Goal: Task Accomplishment & Management: Complete application form

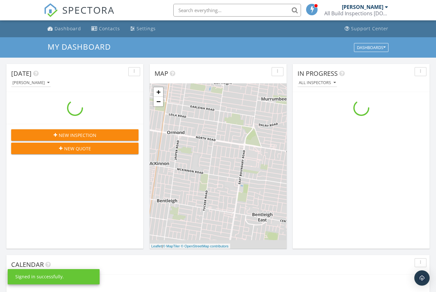
scroll to position [581, 436]
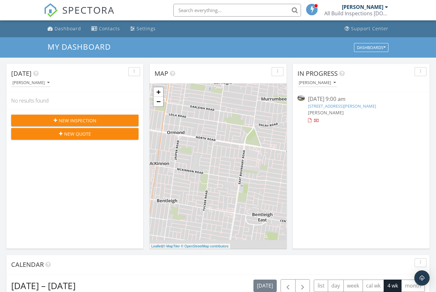
click at [94, 121] on span "New Inspection" at bounding box center [78, 120] width 38 height 7
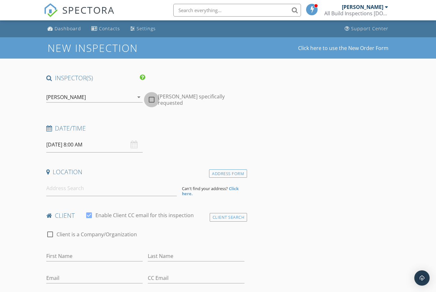
click at [151, 101] on div at bounding box center [151, 99] width 11 height 11
checkbox input "true"
click at [136, 145] on div "[DATE] 8:00 AM" at bounding box center [94, 145] width 97 height 16
click at [75, 146] on input "[DATE] 8:00 AM" at bounding box center [94, 145] width 97 height 16
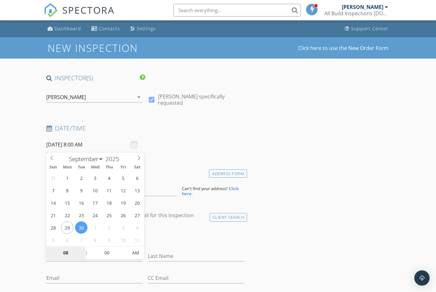
click at [68, 256] on input "08" at bounding box center [65, 253] width 39 height 13
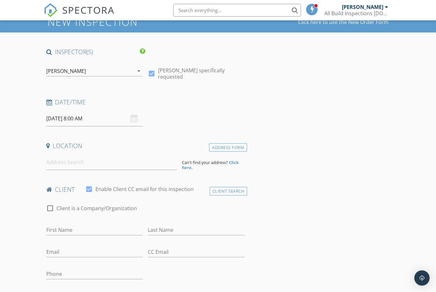
scroll to position [27, 0]
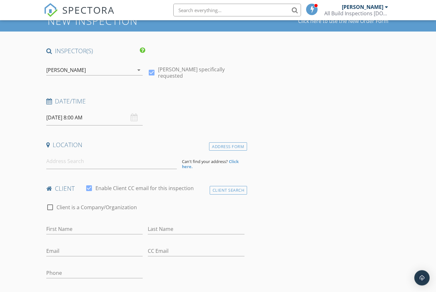
click at [86, 112] on input "[DATE] 8:00 AM" at bounding box center [94, 118] width 97 height 16
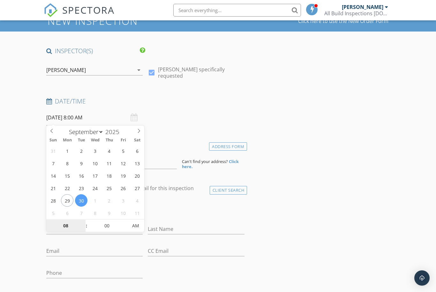
click at [72, 227] on input "08" at bounding box center [65, 226] width 39 height 13
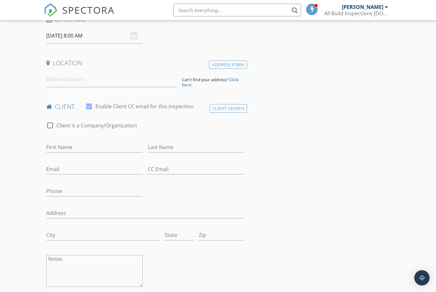
scroll to position [109, 0]
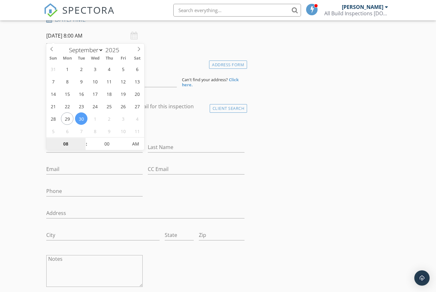
click at [73, 145] on input "08" at bounding box center [65, 144] width 39 height 13
type input "01"
type input "[DATE] 1:00 PM"
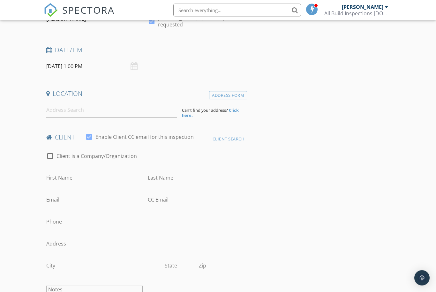
scroll to position [79, 0]
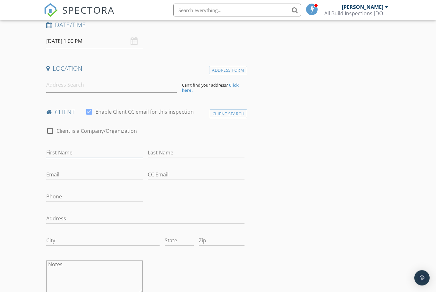
click at [70, 151] on input "First Name" at bounding box center [94, 153] width 97 height 11
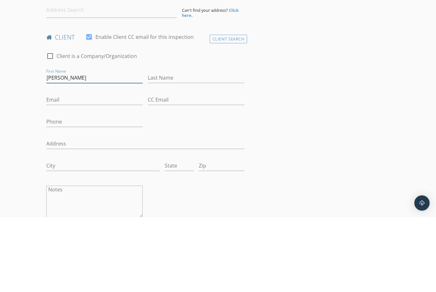
type input "[PERSON_NAME]"
click at [176, 148] on input "Last Name" at bounding box center [196, 153] width 97 height 11
type input "Cumming"
click at [73, 170] on input "Email" at bounding box center [94, 175] width 97 height 11
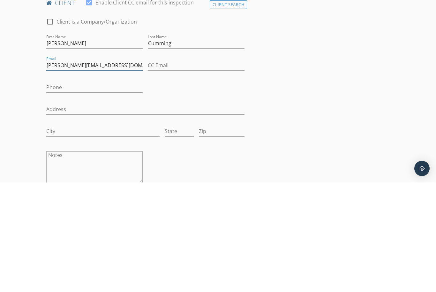
type input "[PERSON_NAME][EMAIL_ADDRESS][DOMAIN_NAME]"
click at [53, 192] on input "Phone" at bounding box center [94, 197] width 97 height 11
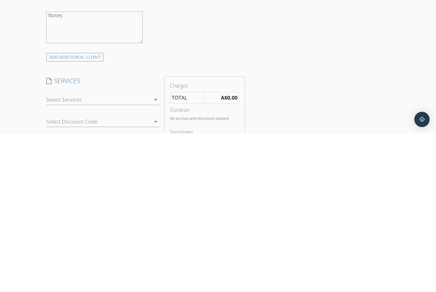
scroll to position [198, 0]
type input "0402850510"
click at [159, 251] on icon "arrow_drop_down" at bounding box center [156, 255] width 8 height 8
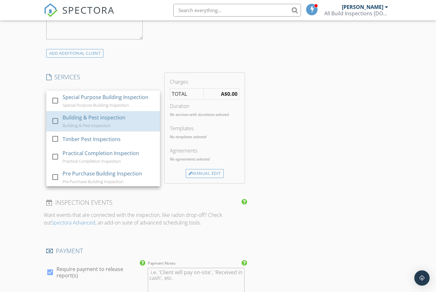
click at [112, 118] on div "Building & Pest inspection" at bounding box center [94, 118] width 63 height 8
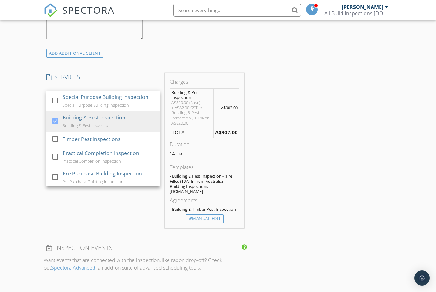
click at [214, 215] on div "Manual Edit" at bounding box center [205, 219] width 38 height 9
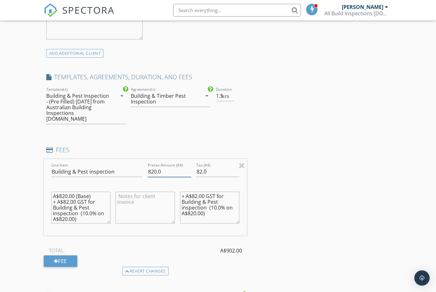
click at [154, 167] on input "820.0" at bounding box center [169, 172] width 43 height 11
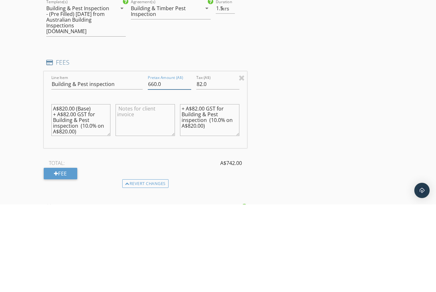
type input "660.0"
click at [202, 167] on input "82.0" at bounding box center [217, 172] width 43 height 11
type input "8"
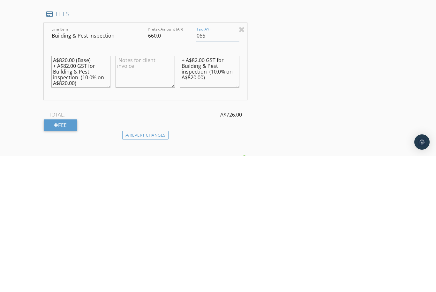
type input "066"
click at [278, 120] on div "INSPECTOR(S) check_box [PERSON_NAME] PRIMARY [PERSON_NAME] arrow_drop_down chec…" at bounding box center [218, 229] width 349 height 1024
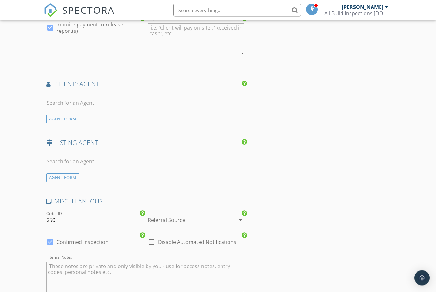
scroll to position [695, 0]
click at [75, 157] on input "text" at bounding box center [145, 162] width 198 height 11
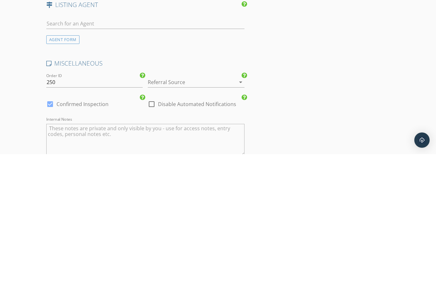
click at [236, 217] on div "arrow_drop_down" at bounding box center [239, 221] width 9 height 8
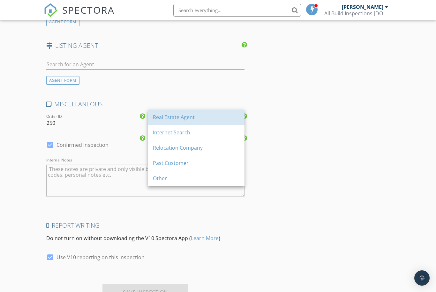
click at [185, 116] on div "Real Estate Agent" at bounding box center [196, 118] width 86 height 8
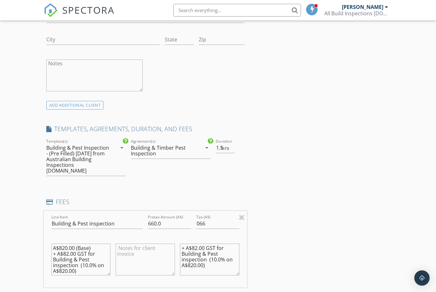
scroll to position [305, 0]
click at [224, 147] on span "hrs" at bounding box center [225, 147] width 8 height 5
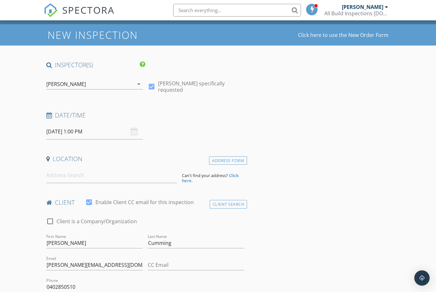
scroll to position [8, 0]
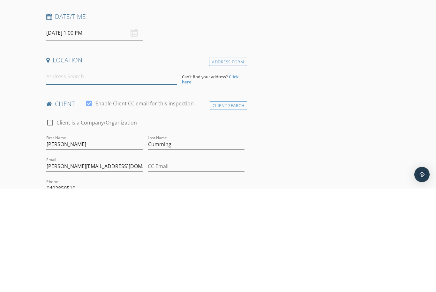
click at [58, 173] on input at bounding box center [111, 181] width 130 height 16
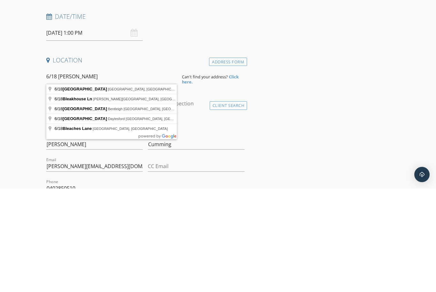
type input "[STREET_ADDRESS]"
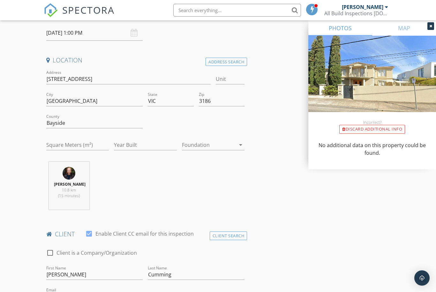
click at [233, 61] on div "Address Search" at bounding box center [225, 62] width 41 height 9
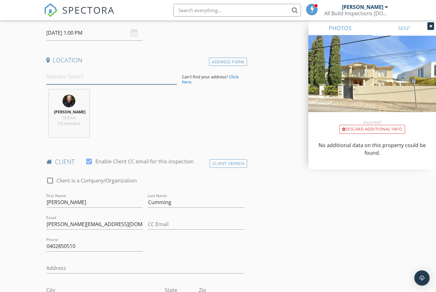
click at [55, 75] on input at bounding box center [111, 77] width 130 height 16
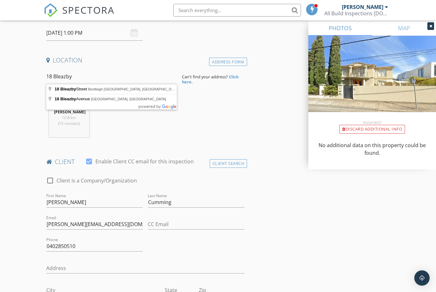
type input "[STREET_ADDRESS]"
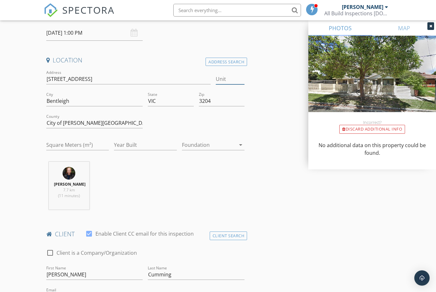
click at [231, 76] on input "Unit" at bounding box center [230, 79] width 29 height 11
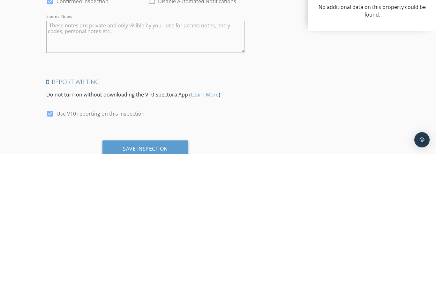
scroll to position [943, 0]
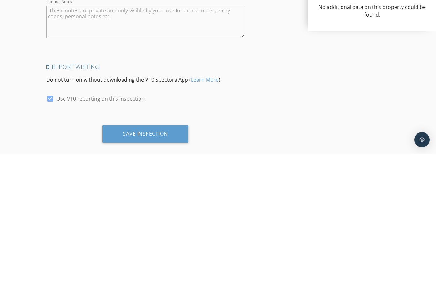
type input "6"
click at [151, 269] on div "Save Inspection" at bounding box center [145, 272] width 45 height 6
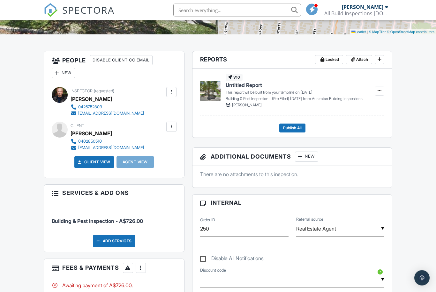
scroll to position [136, 0]
